Goal: Task Accomplishment & Management: Manage account settings

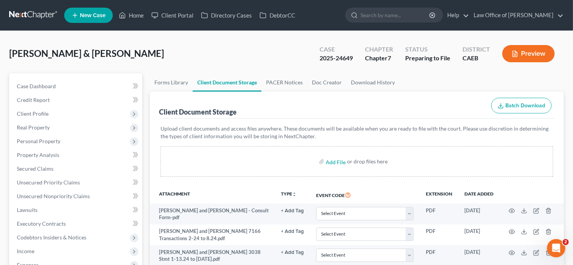
click at [251, 24] on ul "New Case Home Client Portal Directory Cases DebtorCC - No Result - See all resu…" at bounding box center [313, 15] width 499 height 20
click at [132, 16] on link "Home" at bounding box center [131, 15] width 32 height 14
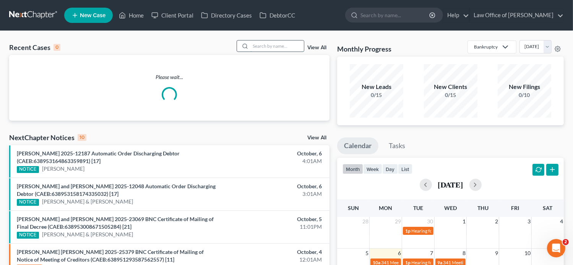
click at [257, 46] on input "search" at bounding box center [276, 45] width 53 height 11
paste input "Sofia Perez"
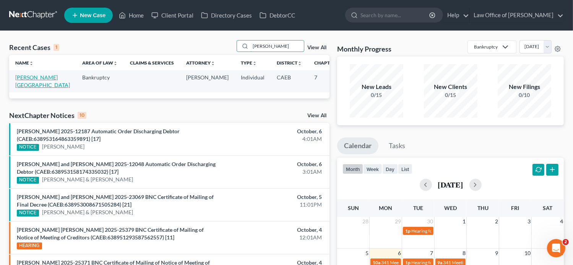
type input "Sofia Perez"
click at [18, 87] on link "[PERSON_NAME][GEOGRAPHIC_DATA]" at bounding box center [42, 81] width 55 height 14
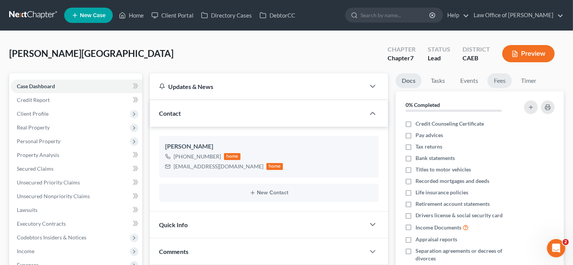
click at [500, 80] on link "Fees" at bounding box center [499, 80] width 24 height 15
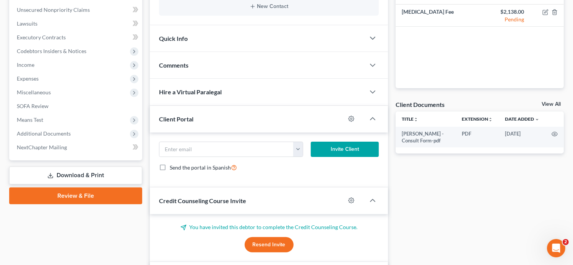
scroll to position [206, 0]
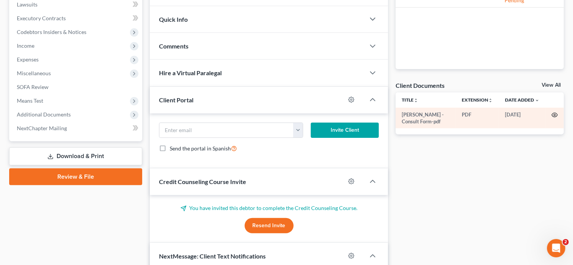
click at [556, 115] on icon "button" at bounding box center [554, 115] width 6 height 6
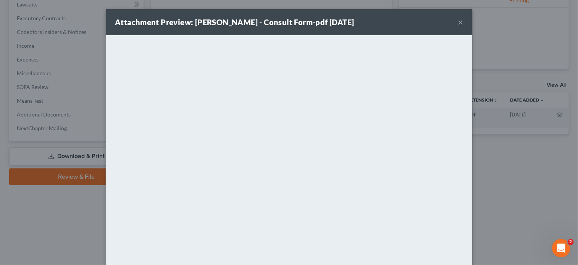
click at [558, 178] on div "Attachment Preview: Sofia Perez - Consult Form-pdf 07/15/2024 × <object ng-attr…" at bounding box center [289, 132] width 578 height 265
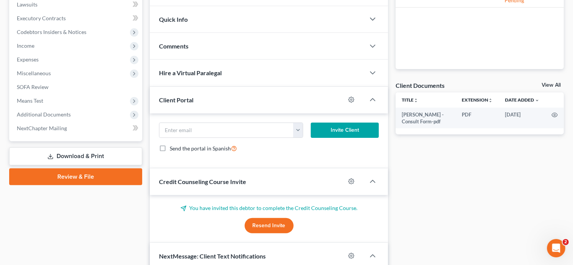
scroll to position [0, 0]
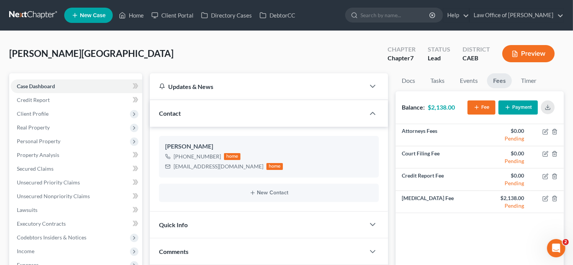
click at [207, 54] on div "Perez, Sofia Upgraded Chapter Chapter 7 Status Lead District CAEB Preview" at bounding box center [286, 56] width 554 height 33
click at [196, 40] on div "Perez, Sofia Upgraded Chapter Chapter 7 Status Lead District CAEB Preview" at bounding box center [286, 56] width 554 height 33
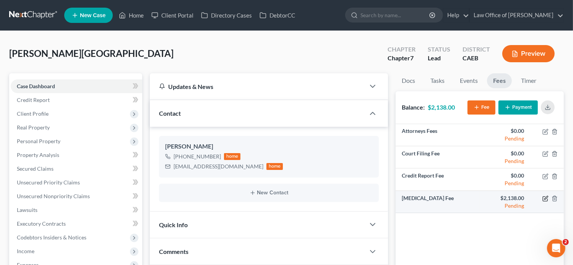
click at [544, 198] on icon "button" at bounding box center [545, 197] width 3 height 3
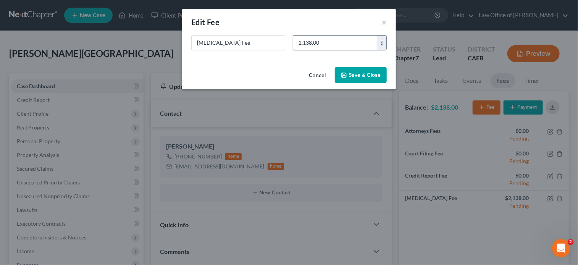
click at [307, 43] on input "2,138.00" at bounding box center [335, 43] width 84 height 15
type input "2,278"
click at [350, 75] on button "Save & Close" at bounding box center [361, 75] width 52 height 16
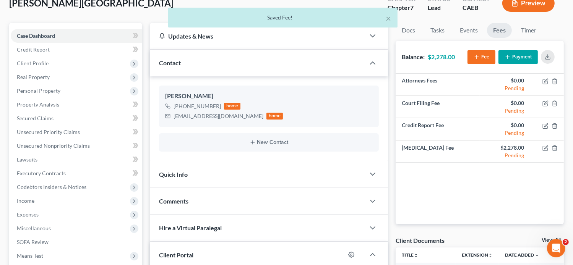
scroll to position [50, 0]
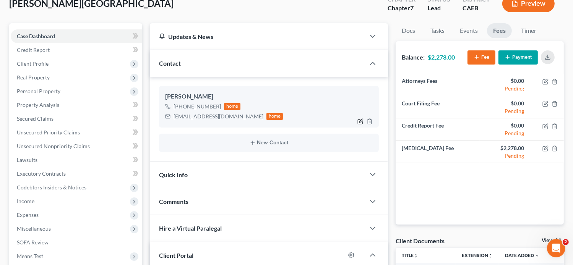
click at [359, 122] on icon "button" at bounding box center [360, 121] width 6 height 6
select select "1"
select select "0"
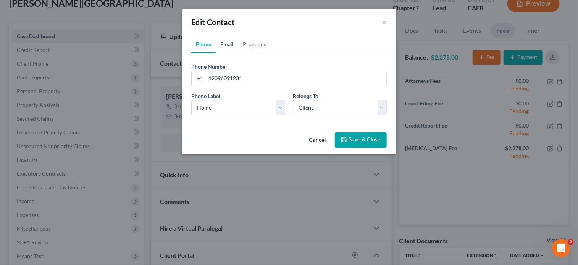
click at [227, 46] on link "Email" at bounding box center [227, 44] width 23 height 18
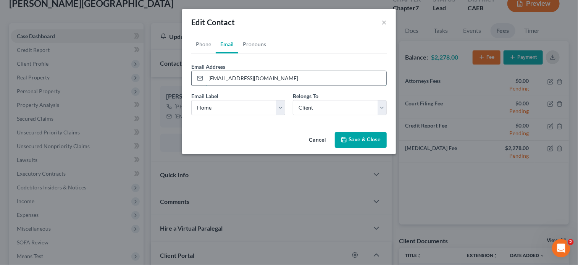
drag, startPoint x: 221, startPoint y: 80, endPoint x: 191, endPoint y: 81, distance: 29.8
click at [191, 81] on div "greenpinapple87@gmail.com" at bounding box center [289, 78] width 196 height 15
paste input "sof06"
type input "greensof06@gmail.com"
click at [368, 136] on button "Save & Close" at bounding box center [361, 140] width 52 height 16
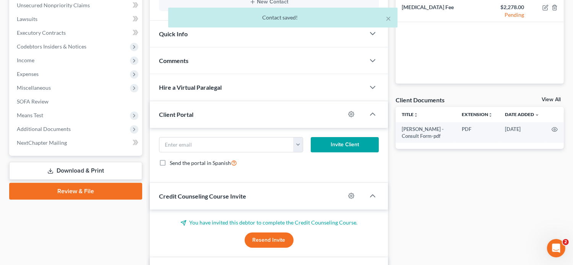
scroll to position [240, 0]
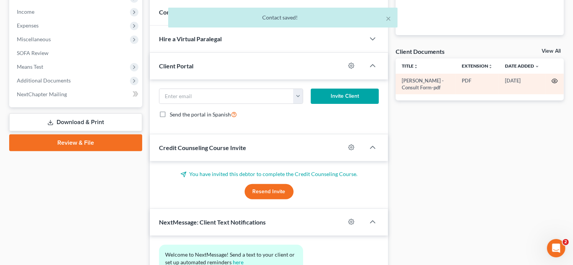
click at [553, 82] on icon "button" at bounding box center [554, 81] width 6 height 6
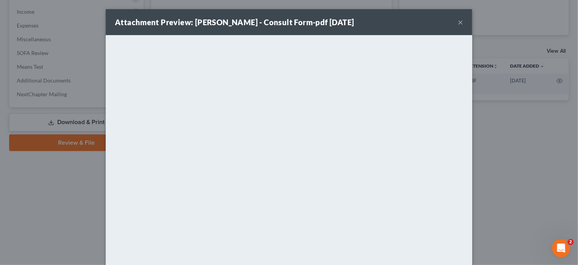
click at [460, 26] on button "×" at bounding box center [460, 22] width 5 height 9
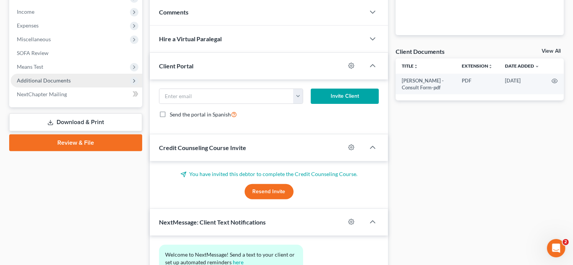
click at [89, 82] on span "Additional Documents" at bounding box center [76, 81] width 131 height 14
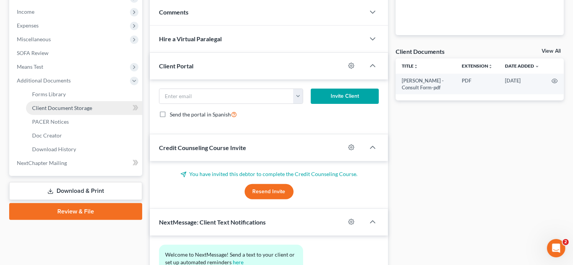
click at [83, 108] on span "Client Document Storage" at bounding box center [62, 108] width 60 height 6
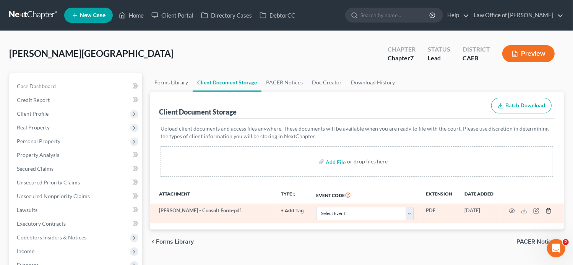
click at [548, 209] on icon "button" at bounding box center [548, 211] width 6 height 6
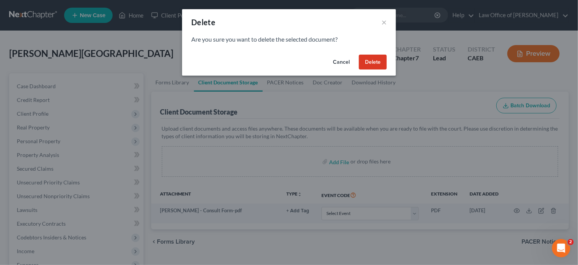
click at [377, 64] on button "Delete" at bounding box center [373, 62] width 28 height 15
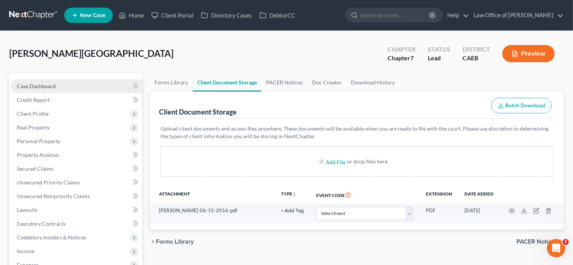
click at [66, 83] on link "Case Dashboard" at bounding box center [76, 86] width 131 height 14
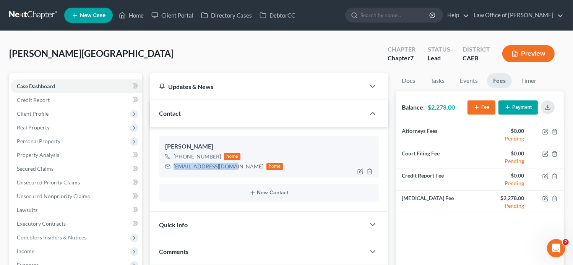
drag, startPoint x: 228, startPoint y: 164, endPoint x: 174, endPoint y: 164, distance: 53.9
click at [174, 164] on div "greensof06@gmail.com" at bounding box center [218, 167] width 90 height 8
copy div "greensof06@gmail.com"
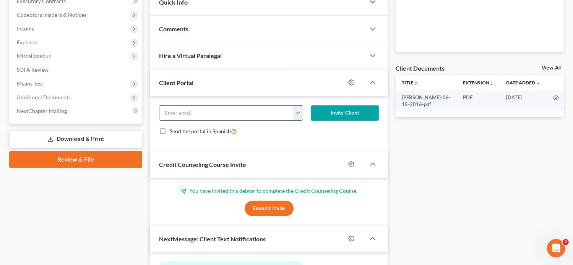
scroll to position [231, 0]
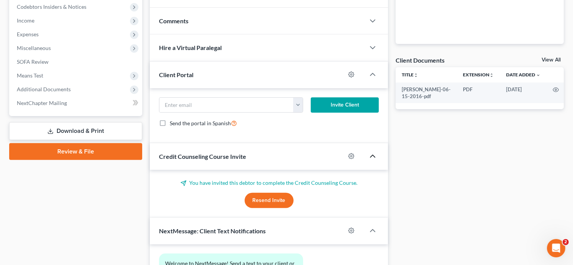
click at [371, 157] on icon "button" at bounding box center [372, 156] width 9 height 9
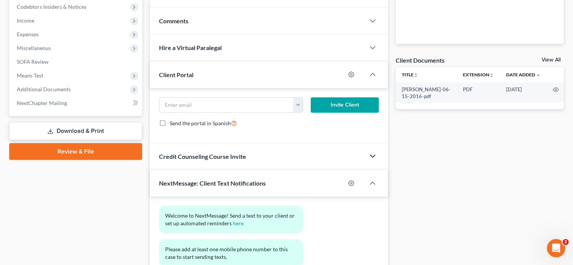
click at [371, 157] on icon "button" at bounding box center [372, 156] width 9 height 9
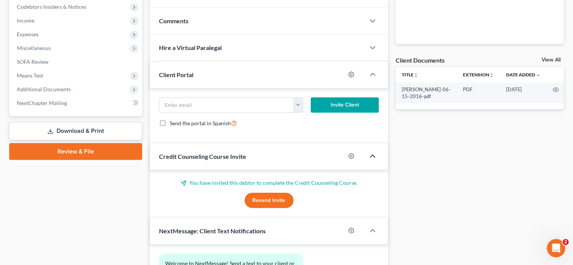
click at [348, 157] on div at bounding box center [355, 156] width 20 height 12
click at [348, 155] on icon "button" at bounding box center [351, 157] width 6 height 6
select select "0"
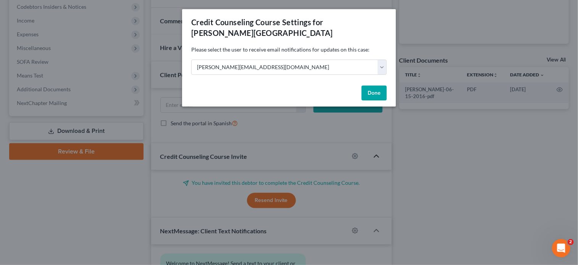
click at [332, 160] on div "Credit Counseling Course Settings for Perez, Sofia Please select the user to re…" at bounding box center [289, 132] width 578 height 265
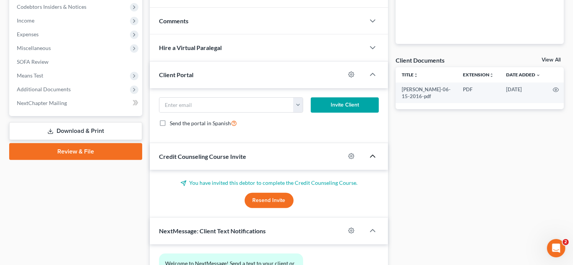
click at [275, 201] on button "Resend Invite" at bounding box center [268, 200] width 49 height 15
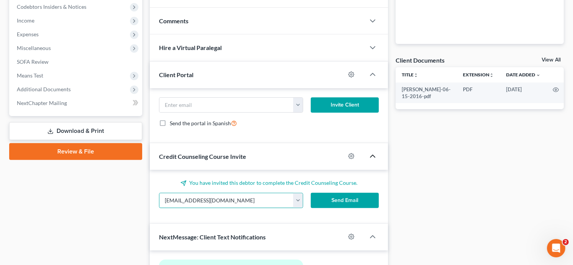
drag, startPoint x: 270, startPoint y: 201, endPoint x: 135, endPoint y: 202, distance: 135.2
click at [135, 202] on div "Petition Navigation Case Dashboard Payments Invoices Payments Payments Credit R…" at bounding box center [286, 99] width 562 height 512
paste input "sof06"
type input "greensof06@gmail.com"
click at [345, 201] on button "Send Email" at bounding box center [345, 200] width 68 height 15
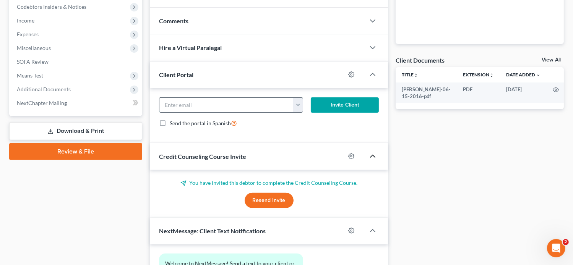
click at [230, 106] on input "email" at bounding box center [226, 105] width 134 height 15
paste input "greensof06@gmail.com"
type input "greensof06@gmail.com"
click at [338, 104] on button "Invite Client" at bounding box center [345, 104] width 68 height 15
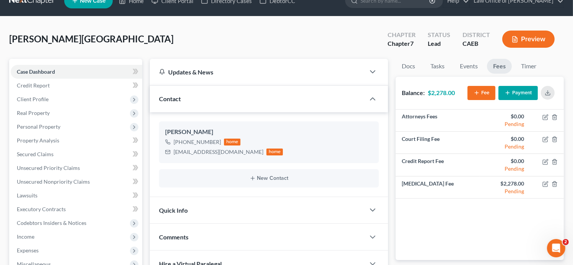
scroll to position [0, 0]
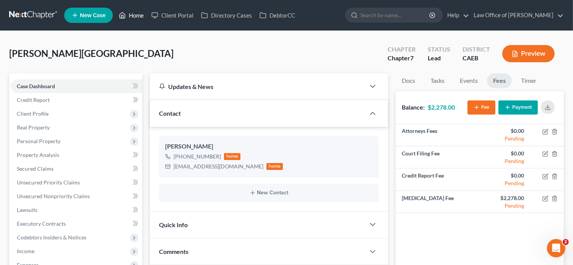
click at [138, 14] on link "Home" at bounding box center [131, 15] width 32 height 14
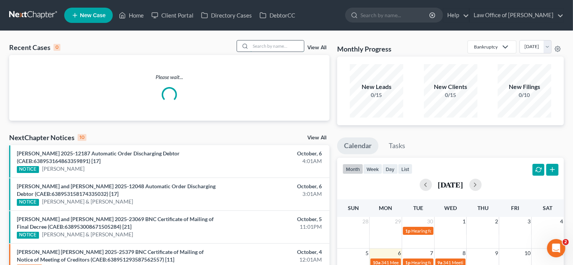
click at [261, 47] on input "search" at bounding box center [276, 45] width 53 height 11
paste input "Frances Villanueva"
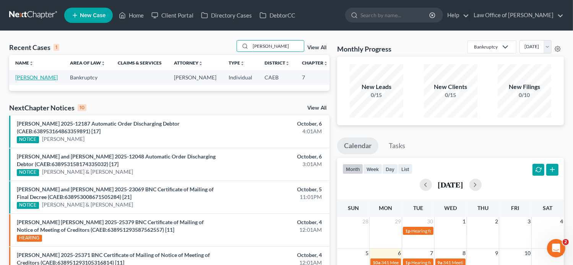
type input "Frances Villanueva"
click at [33, 78] on link "[PERSON_NAME]" at bounding box center [36, 77] width 42 height 6
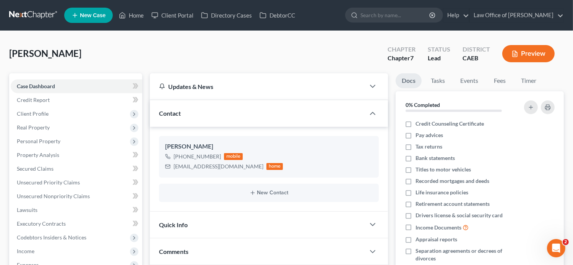
click at [498, 88] on li "Fees" at bounding box center [499, 82] width 24 height 18
click at [499, 86] on link "Fees" at bounding box center [499, 80] width 24 height 15
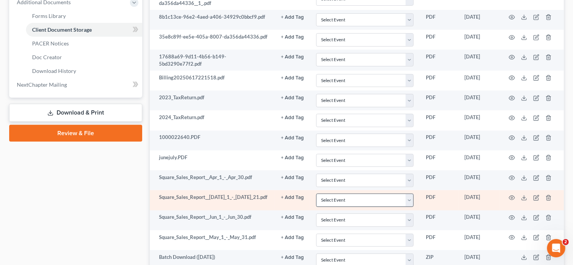
scroll to position [341, 0]
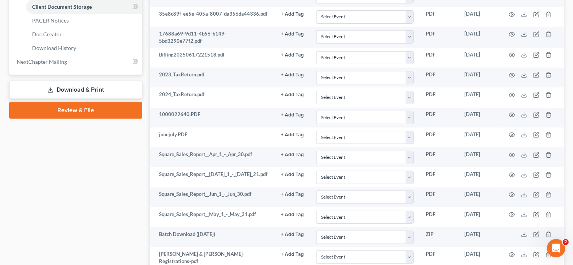
click at [4, 188] on div "[PERSON_NAME] & [PERSON_NAME] Upgraded Chapter Chapter 7 Status Preparing to Fi…" at bounding box center [286, 22] width 573 height 665
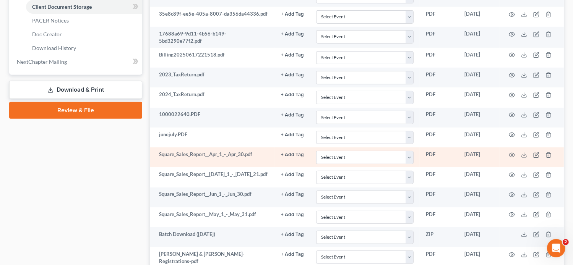
scroll to position [0, 0]
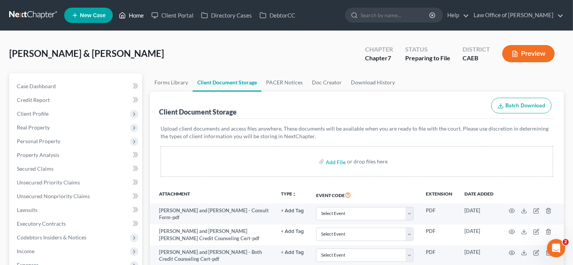
click at [134, 18] on link "Home" at bounding box center [131, 15] width 32 height 14
click at [135, 14] on link "Home" at bounding box center [131, 15] width 32 height 14
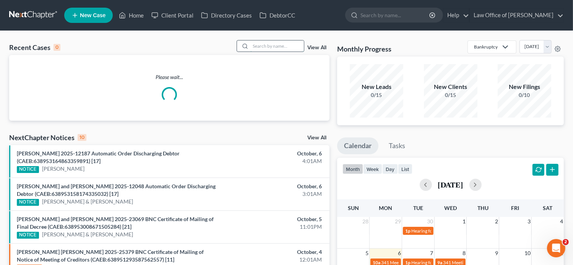
click at [266, 46] on input "search" at bounding box center [276, 45] width 53 height 11
paste input "Soutsana Nouansaengsy"
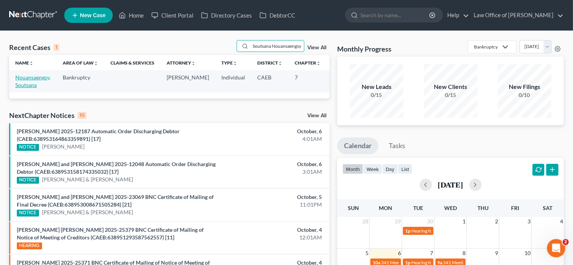
type input "Soutsana Nouansaengsy"
click at [34, 77] on link "Nouansaengsy, Soutsana" at bounding box center [32, 81] width 35 height 14
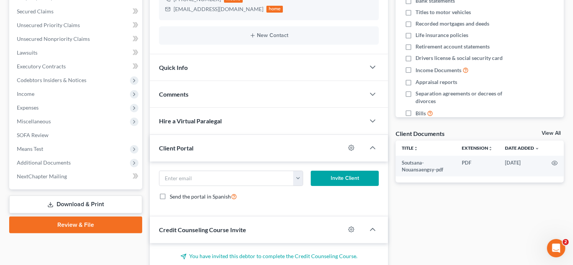
scroll to position [174, 0]
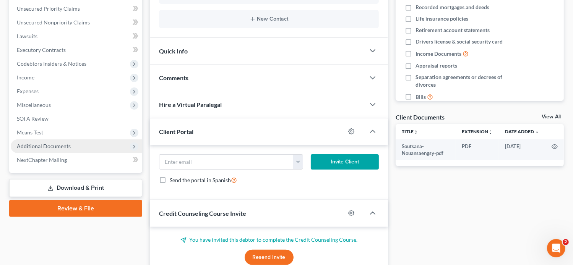
click at [74, 142] on span "Additional Documents" at bounding box center [76, 146] width 131 height 14
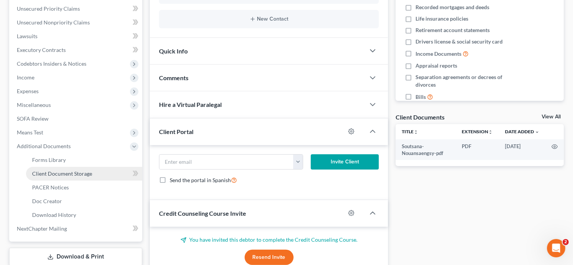
click at [73, 175] on span "Client Document Storage" at bounding box center [62, 173] width 60 height 6
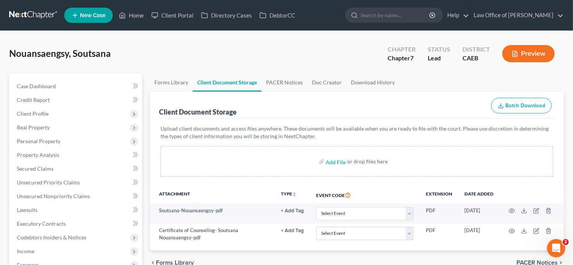
click at [399, 87] on ul "Forms Library Client Document Storage PACER Notices Doc Creator Download History" at bounding box center [357, 82] width 414 height 18
